Goal: Transaction & Acquisition: Purchase product/service

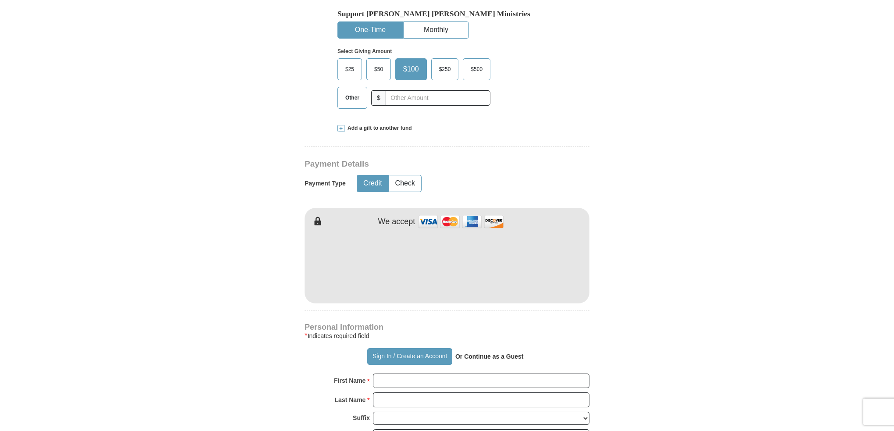
scroll to position [307, 0]
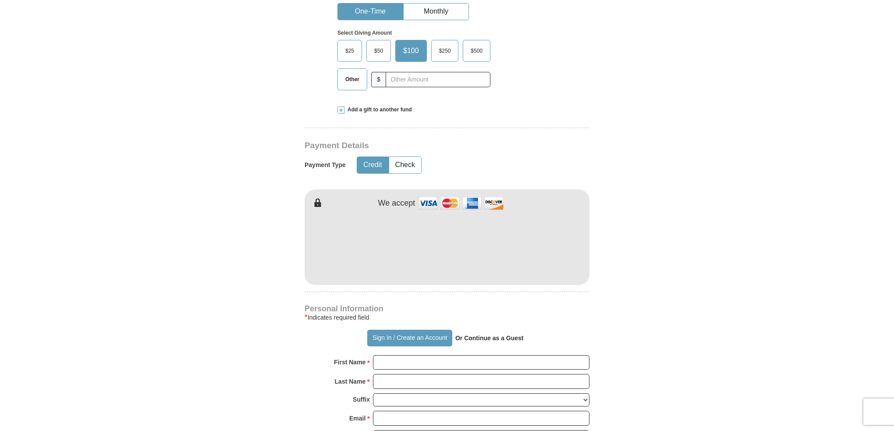
click at [475, 340] on strong "Or Continue as a Guest" at bounding box center [490, 338] width 68 height 7
drag, startPoint x: 486, startPoint y: 340, endPoint x: 491, endPoint y: 338, distance: 5.7
click at [488, 339] on strong "Or Continue as a Guest" at bounding box center [490, 338] width 68 height 7
click at [524, 340] on p "Or Continue as a Guest" at bounding box center [490, 338] width 75 height 15
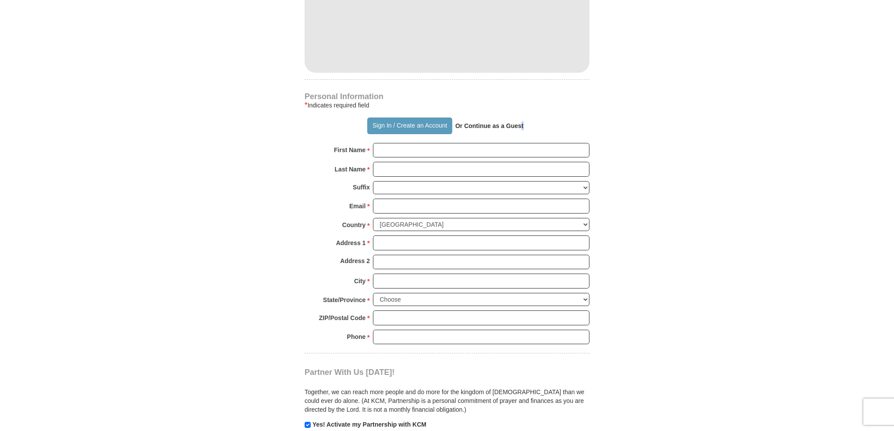
scroll to position [526, 0]
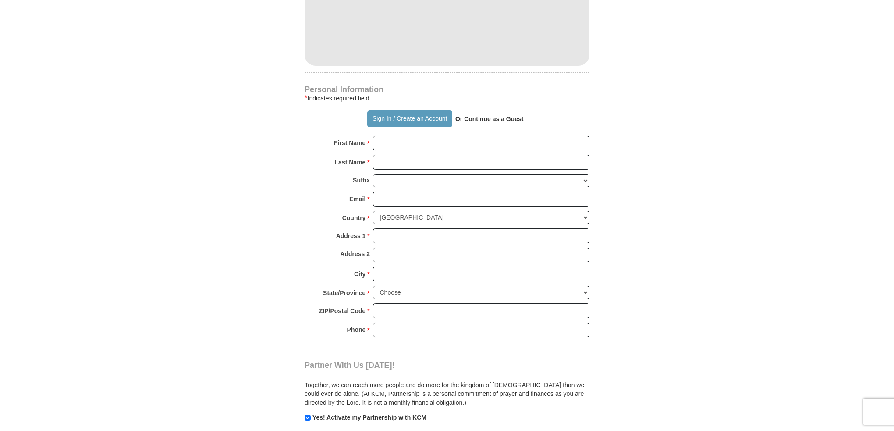
click at [476, 115] on strong "Or Continue as a Guest" at bounding box center [490, 118] width 68 height 7
drag, startPoint x: 508, startPoint y: 118, endPoint x: 531, endPoint y: 117, distance: 23.2
click at [531, 117] on div "Sign In / Create an Account Or Continue as a Guest" at bounding box center [447, 118] width 285 height 17
click at [489, 115] on strong "Or Continue as a Guest" at bounding box center [490, 118] width 68 height 7
click at [466, 115] on strong "Or Continue as a Guest" at bounding box center [490, 118] width 68 height 7
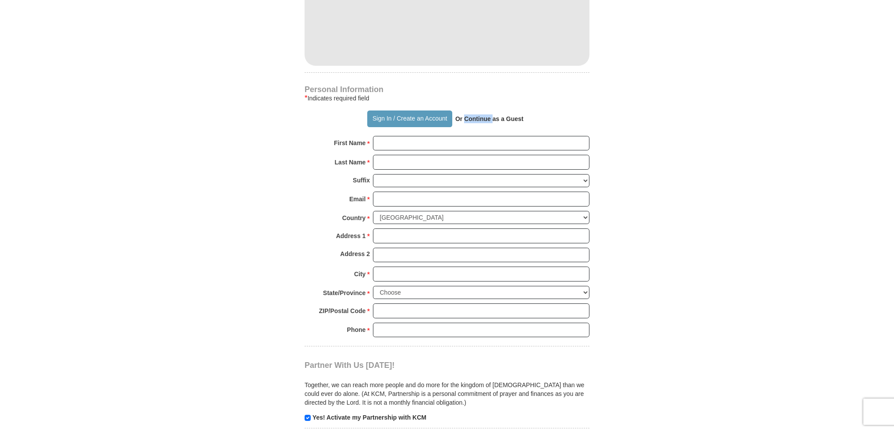
click at [466, 115] on strong "Or Continue as a Guest" at bounding box center [490, 118] width 68 height 7
click at [467, 115] on strong "Or Continue as a Guest" at bounding box center [490, 118] width 68 height 7
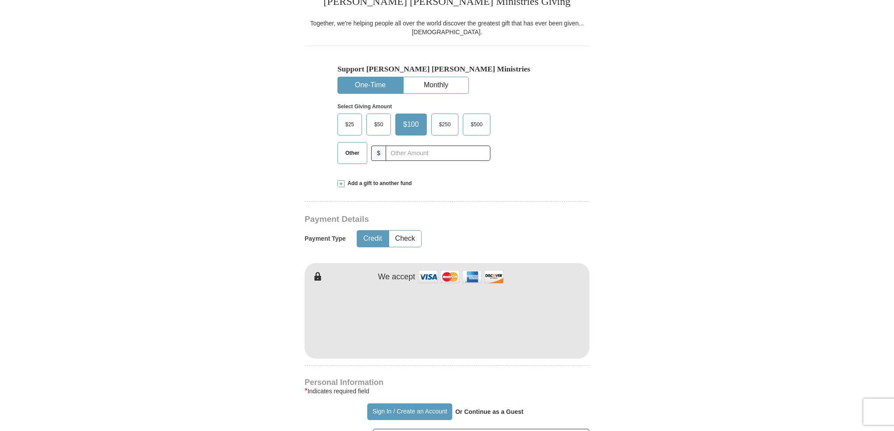
scroll to position [219, 0]
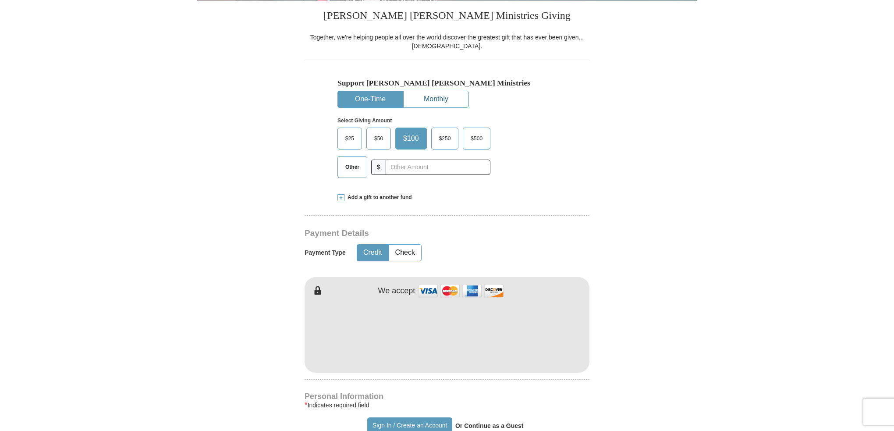
click at [426, 96] on button "Monthly" at bounding box center [436, 99] width 65 height 16
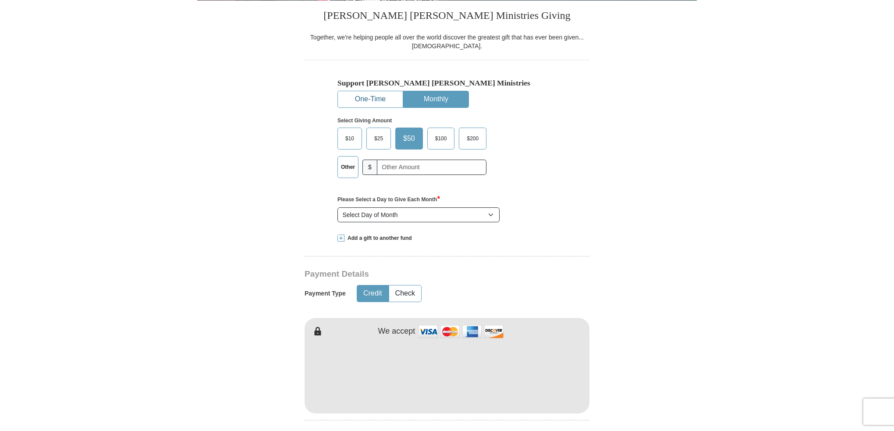
click at [378, 94] on button "One-Time" at bounding box center [370, 99] width 65 height 16
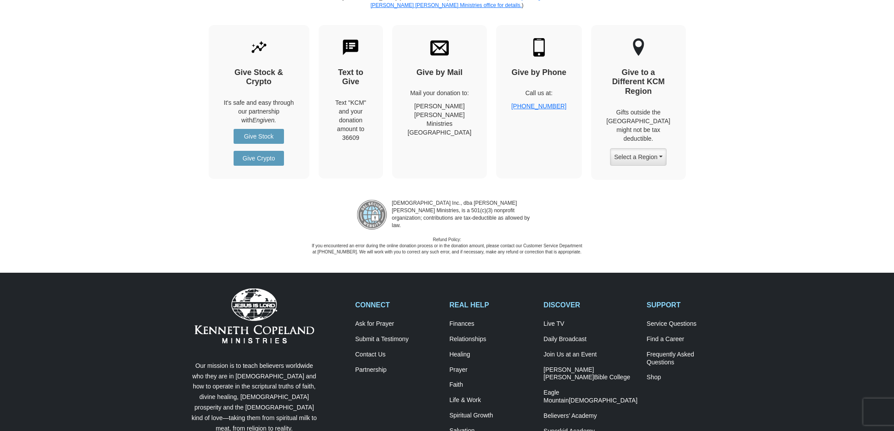
scroll to position [1096, 0]
